Goal: Navigation & Orientation: Find specific page/section

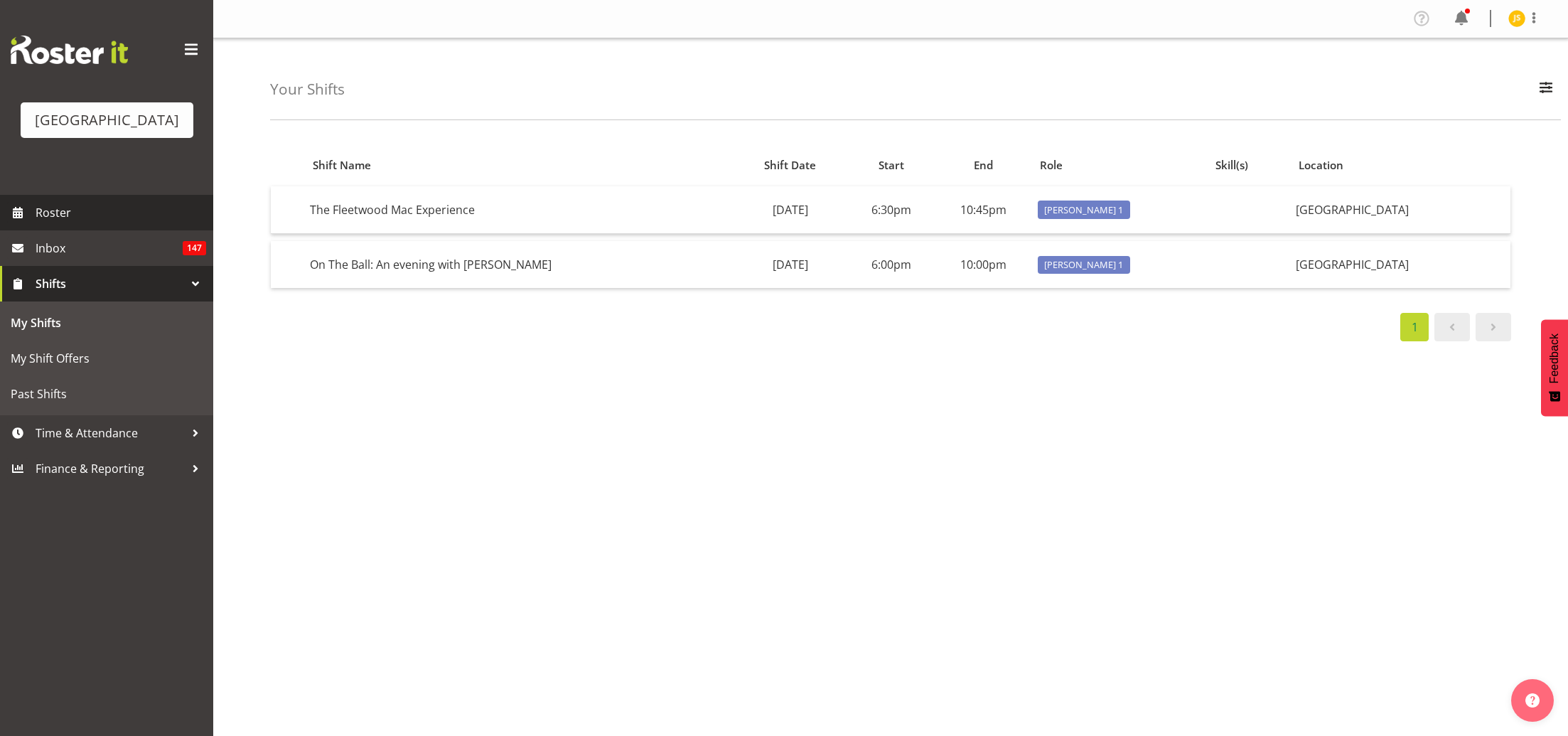
click at [88, 223] on span "Roster" at bounding box center [120, 213] width 171 height 21
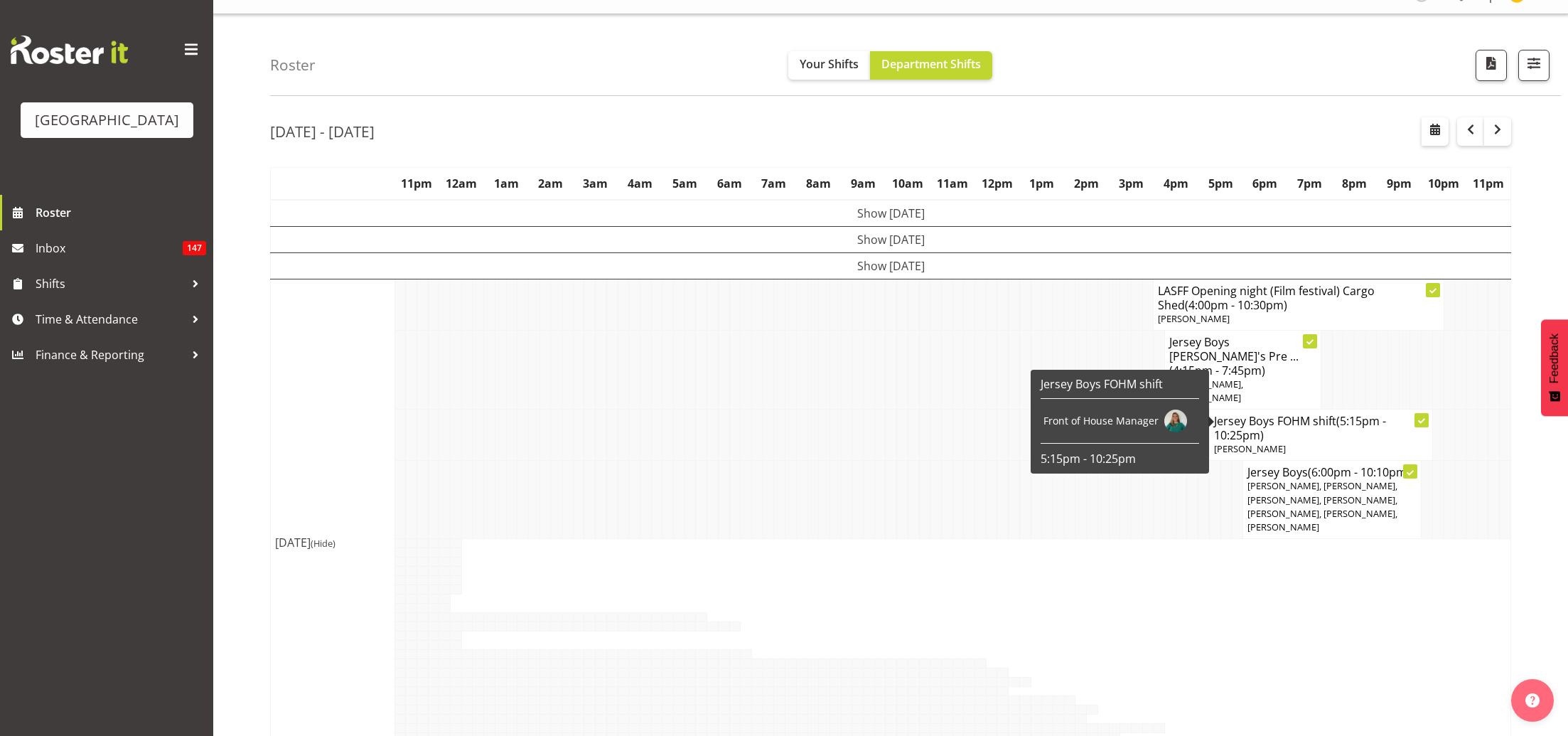
scroll to position [23, 0]
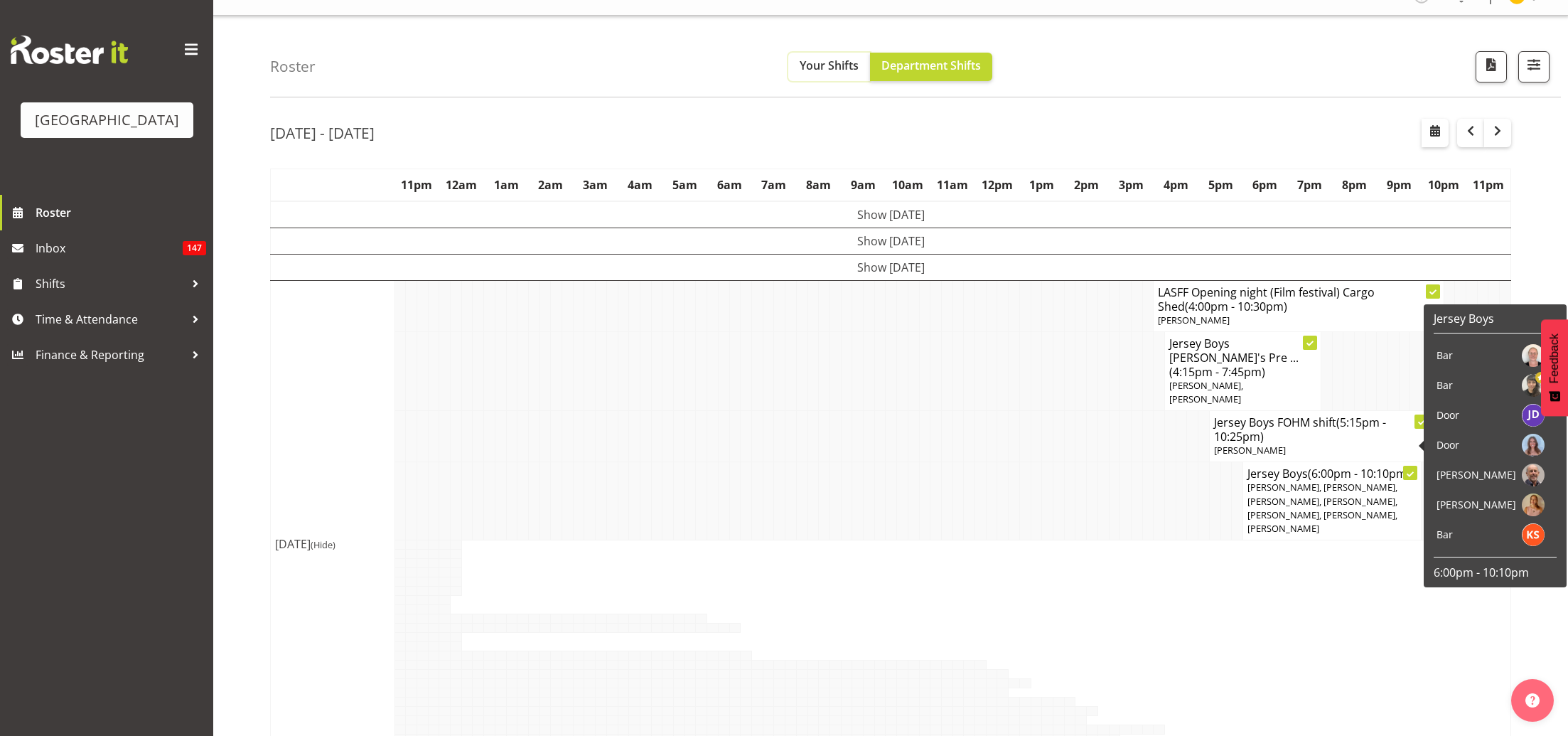
click at [808, 67] on span "Your Shifts" at bounding box center [829, 65] width 59 height 15
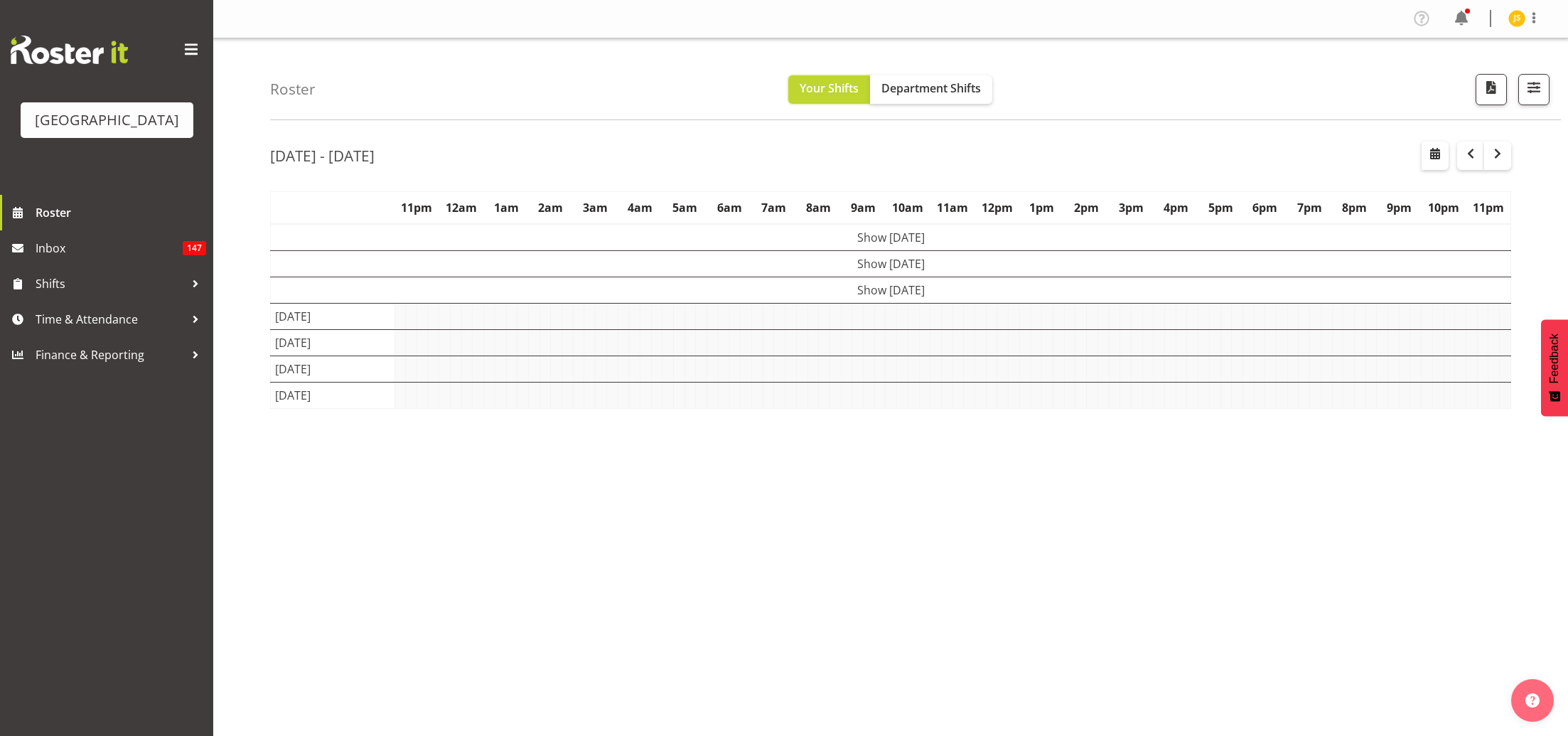
scroll to position [0, 0]
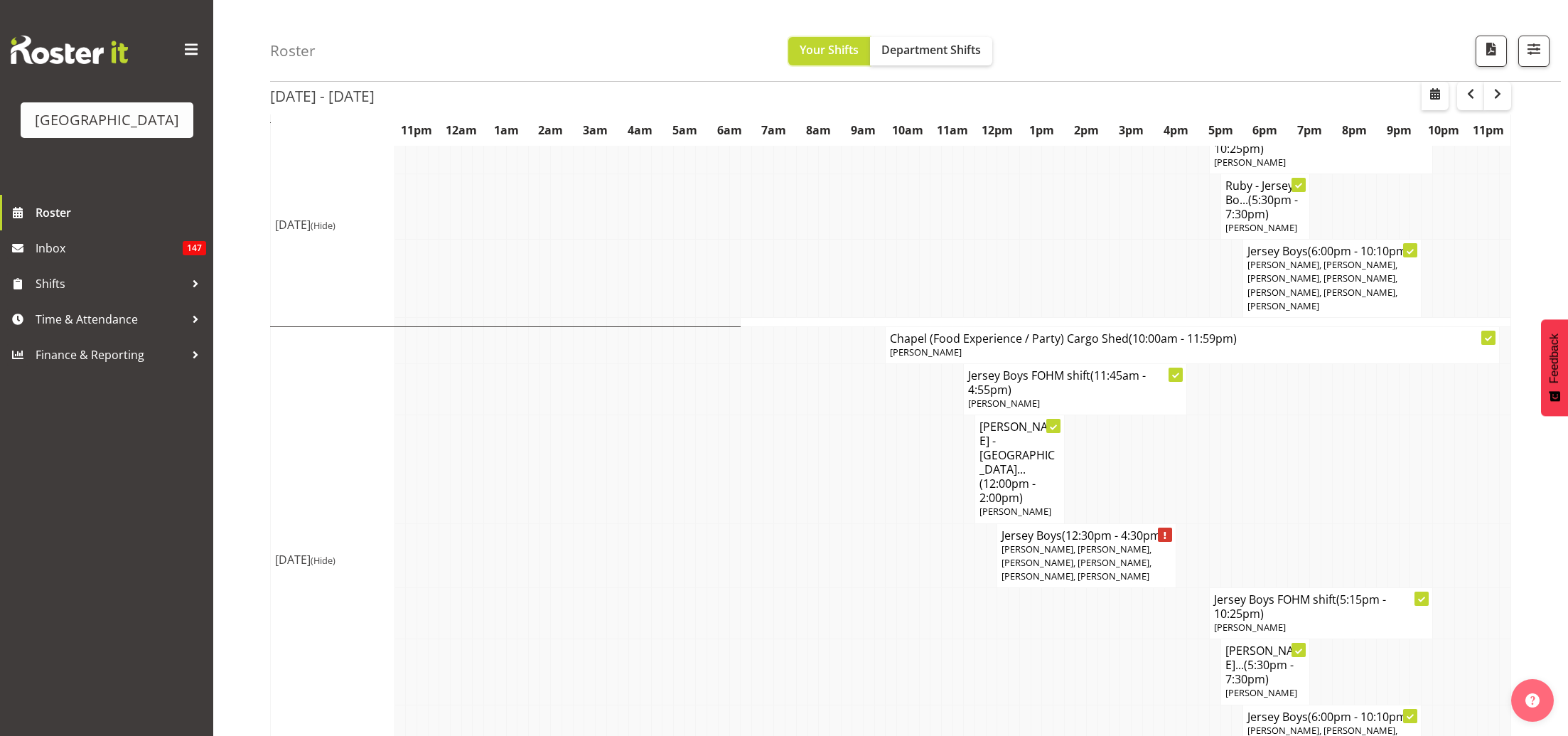
scroll to position [611, 0]
click at [103, 223] on span "Roster" at bounding box center [120, 213] width 171 height 21
